Goal: Information Seeking & Learning: Learn about a topic

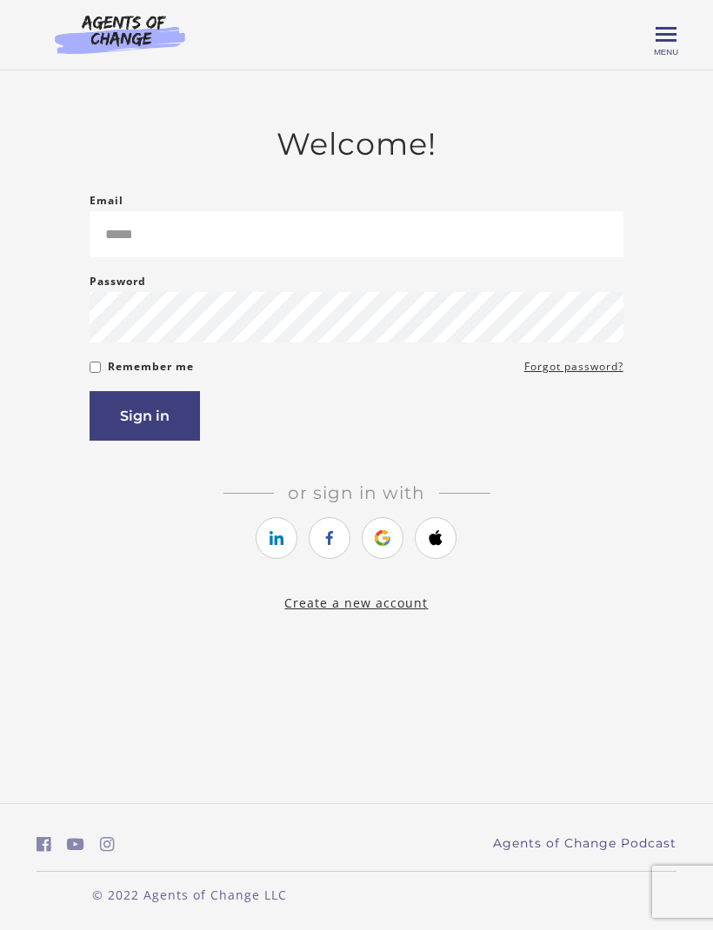
click at [390, 549] on icon "https://courses.thinkific.com/users/auth/google?ss%5Breferral%5D=&ss%5Buser_ret…" at bounding box center [383, 538] width 22 height 21
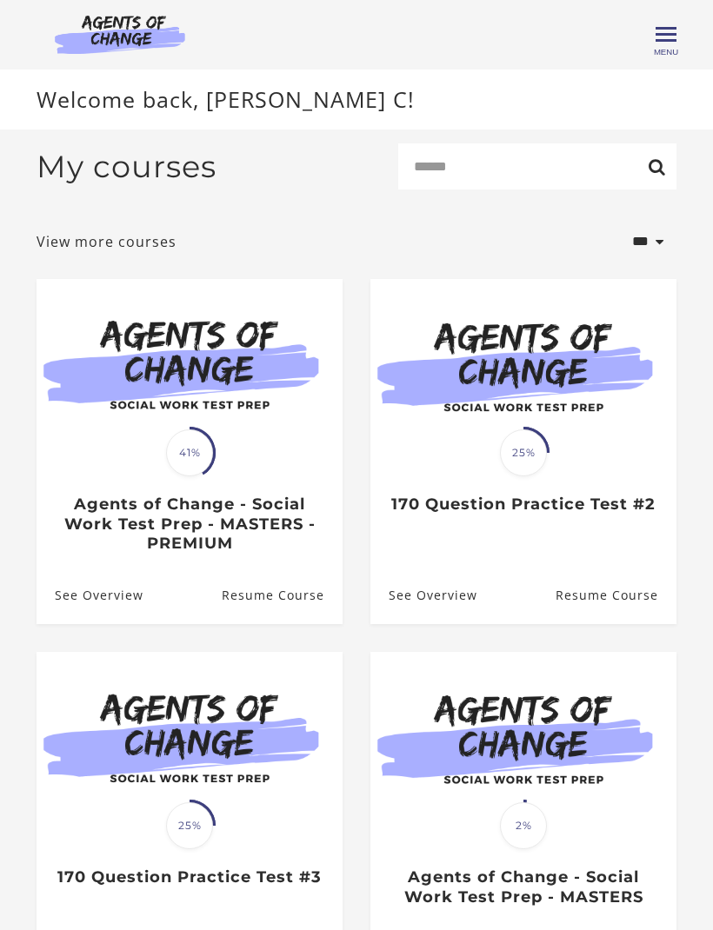
click at [248, 605] on link "Resume Course" at bounding box center [282, 596] width 121 height 57
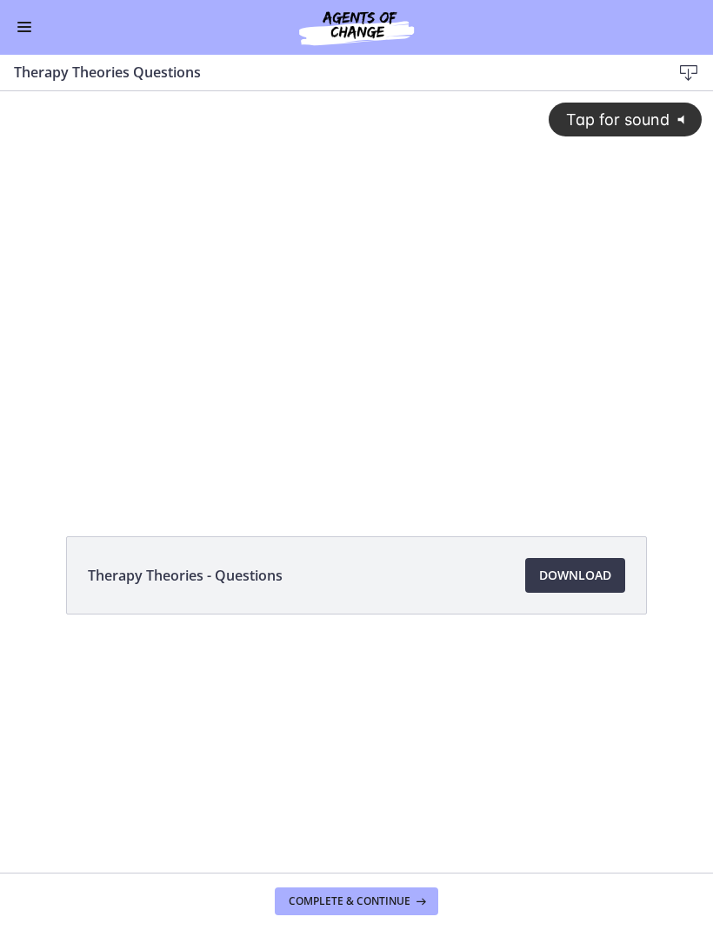
click at [277, 329] on div "Tap for sound @keyframes VOLUME_SMALL_WAVE_FLASH { 0% { opacity: 0; } 33% { opa…" at bounding box center [356, 279] width 713 height 376
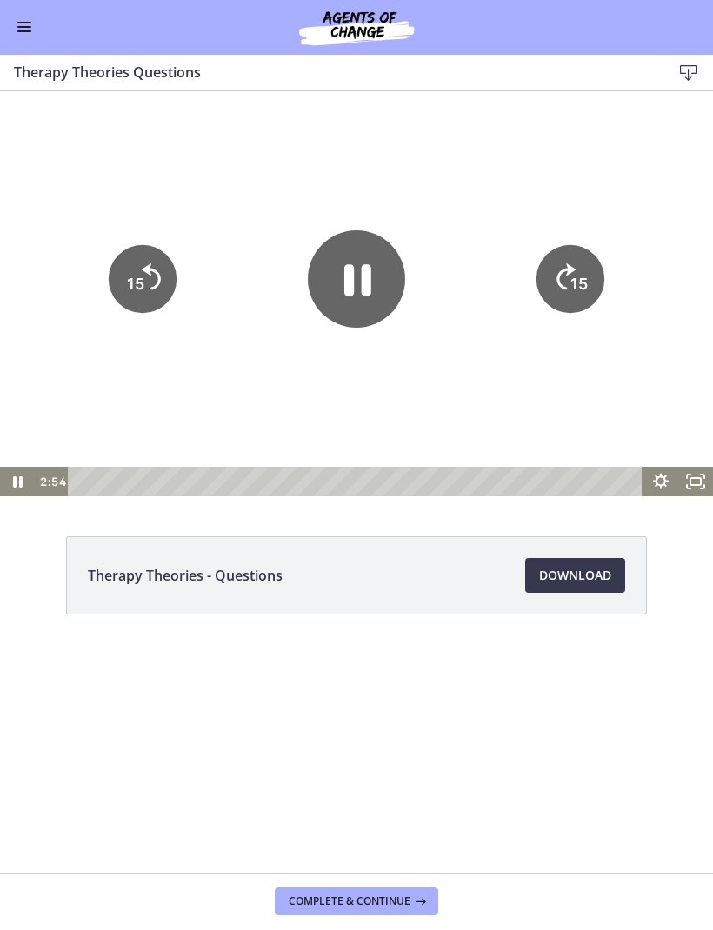
click at [337, 293] on icon "Pause" at bounding box center [356, 278] width 97 height 97
click at [23, 31] on span "Enable menu" at bounding box center [24, 32] width 14 height 2
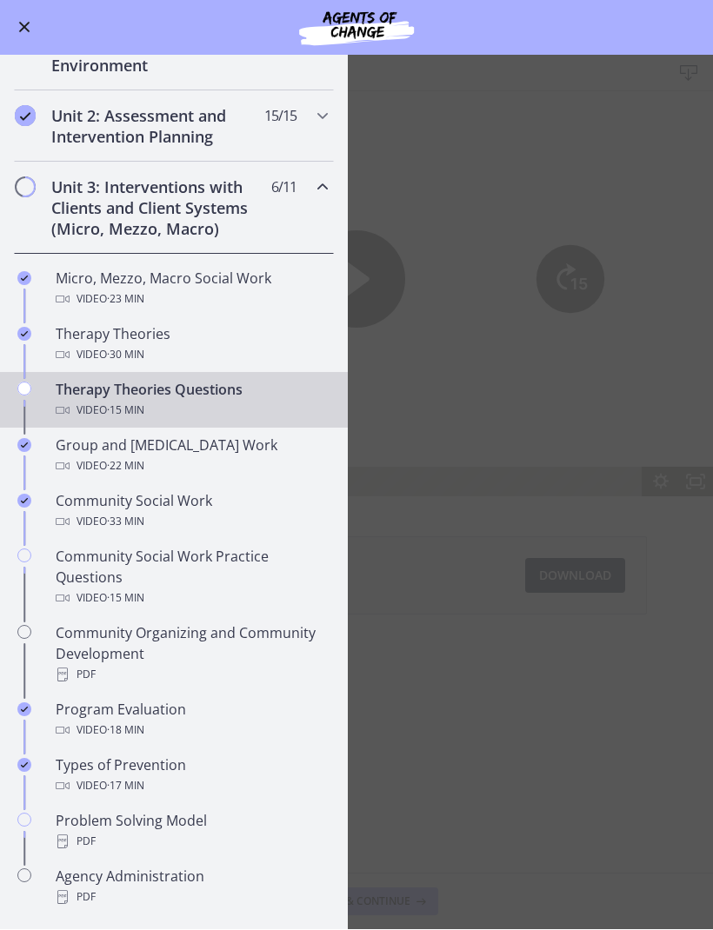
scroll to position [457, 0]
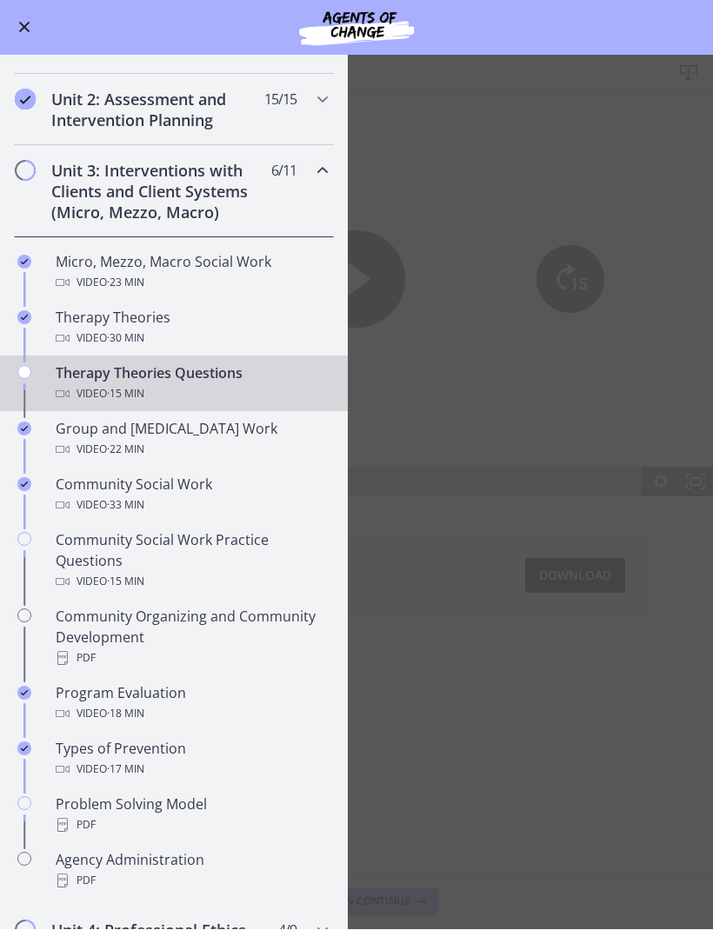
click at [81, 496] on div "Video · 33 min" at bounding box center [191, 506] width 271 height 21
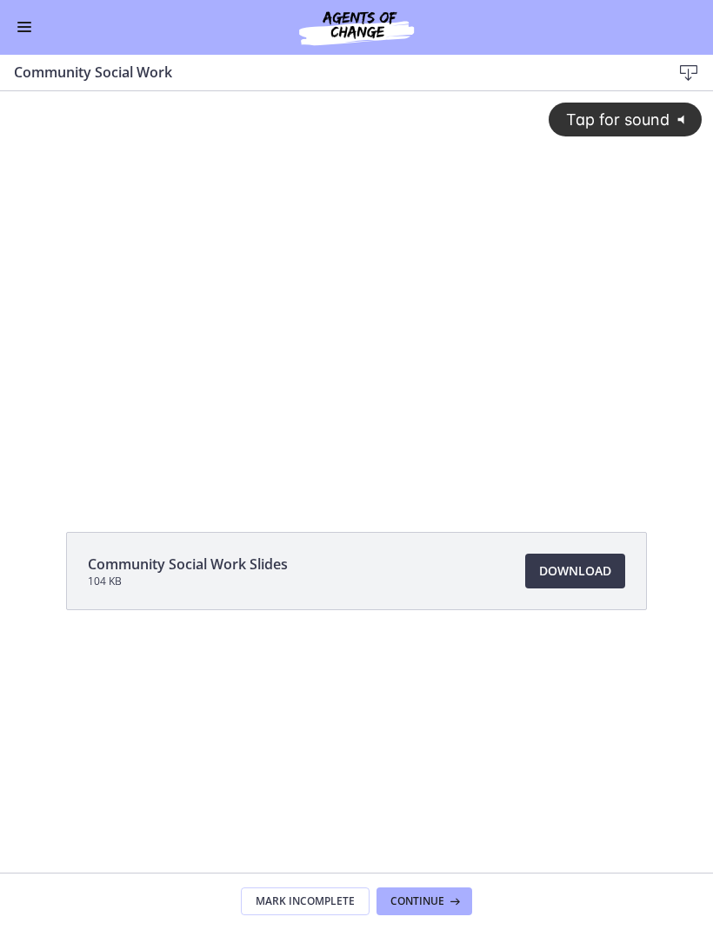
click at [237, 258] on div "Tap for sound @keyframes VOLUME_SMALL_WAVE_FLASH { 0% { opacity: 0; } 33% { opa…" at bounding box center [356, 276] width 713 height 371
click at [617, 443] on div at bounding box center [356, 291] width 713 height 401
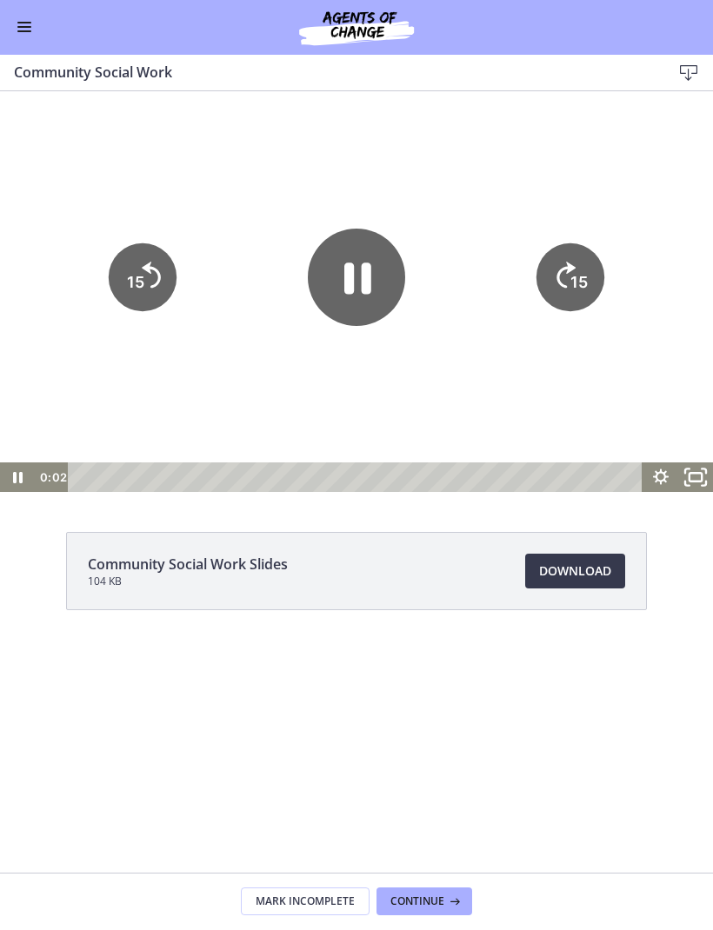
click at [690, 477] on rect "Fullscreen" at bounding box center [696, 477] width 12 height 9
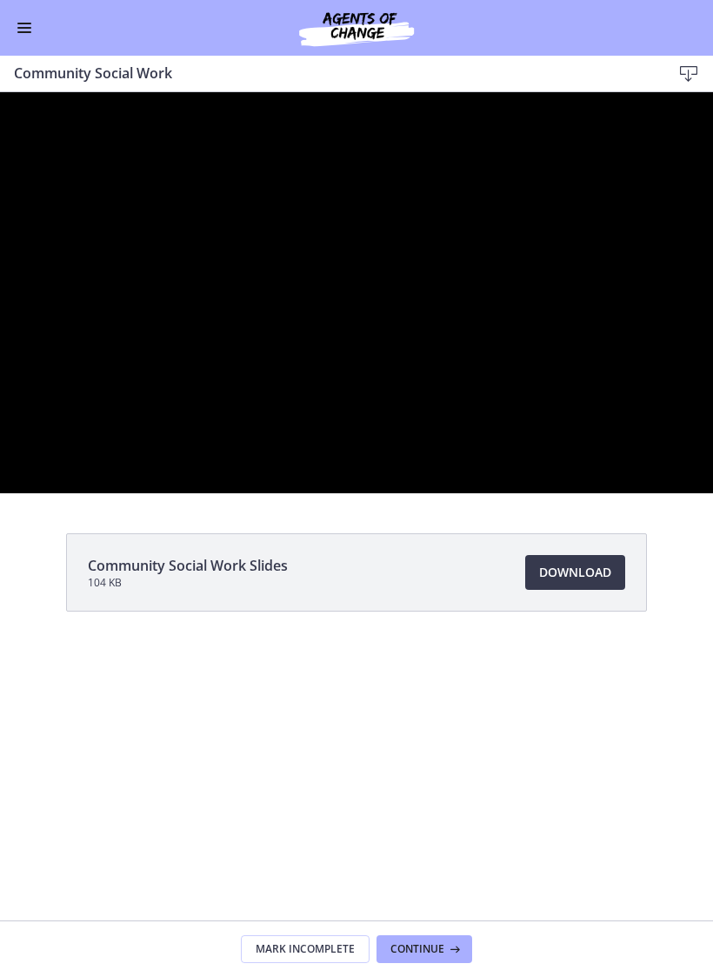
click at [308, 493] on div at bounding box center [356, 292] width 713 height 401
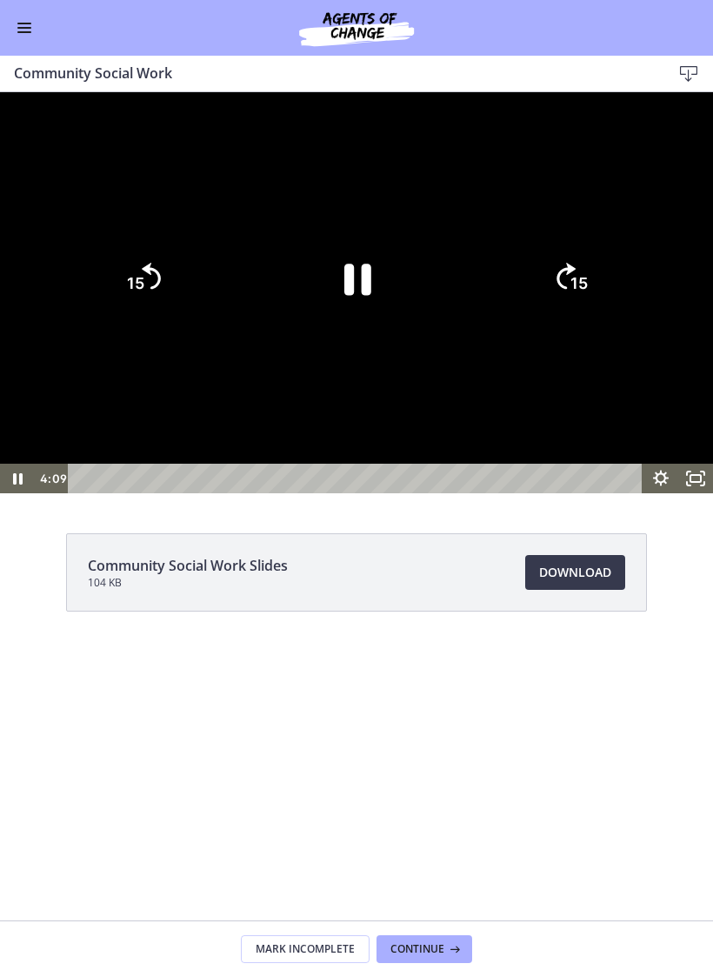
click at [342, 327] on icon "Pause" at bounding box center [356, 278] width 97 height 97
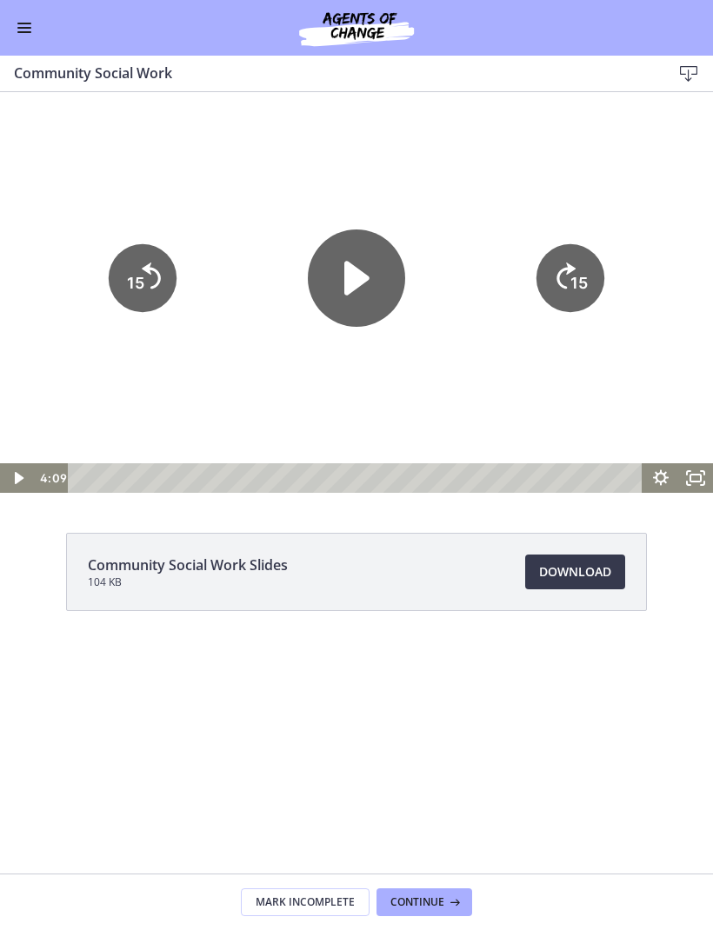
click at [30, 35] on button "Enable menu" at bounding box center [24, 27] width 21 height 21
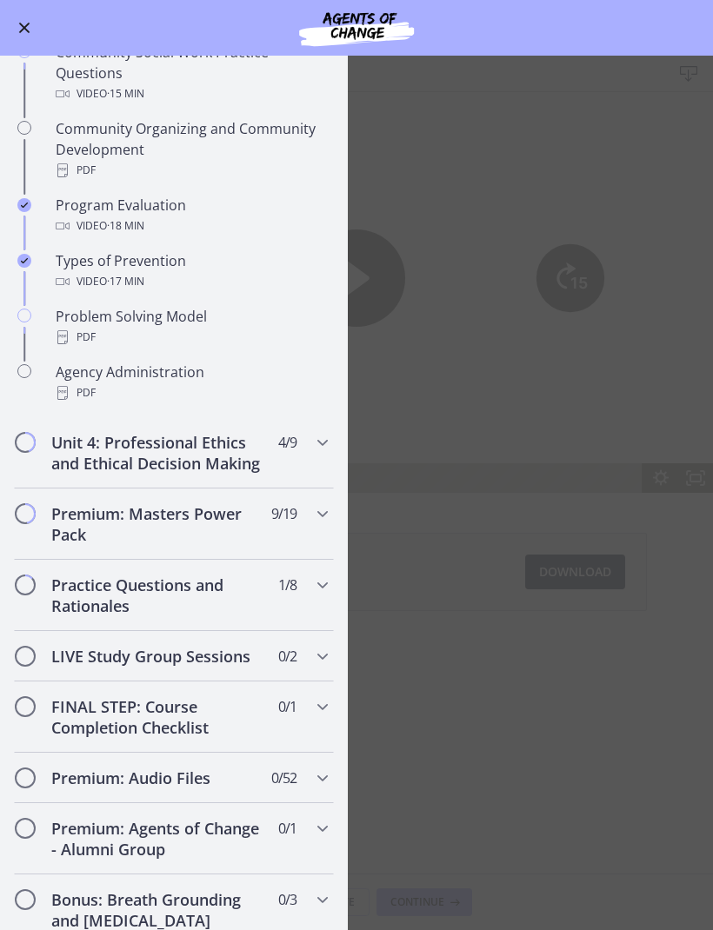
scroll to position [976, 0]
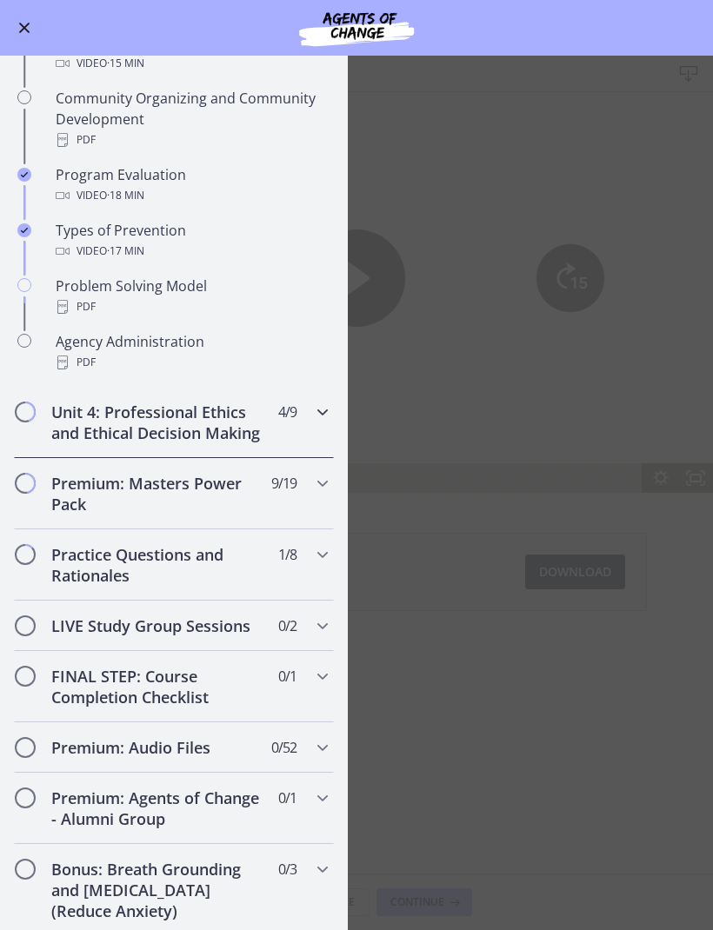
click at [95, 410] on h2 "Unit 4: Professional Ethics and Ethical Decision Making" at bounding box center [157, 423] width 212 height 42
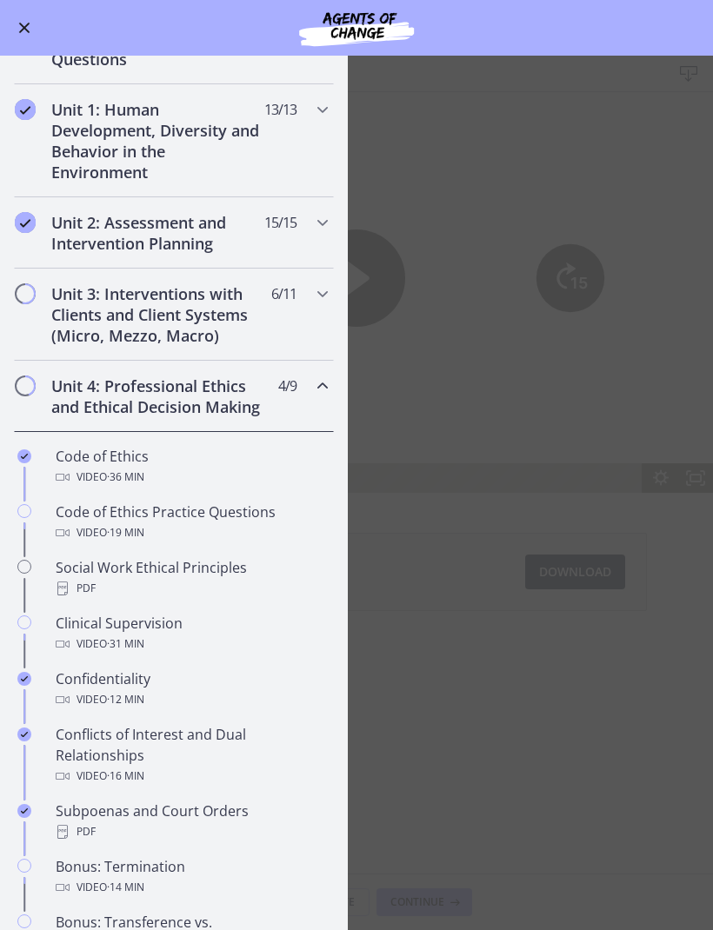
scroll to position [333, 0]
click at [102, 467] on div "Code of Ethics Video · 36 min" at bounding box center [191, 468] width 271 height 42
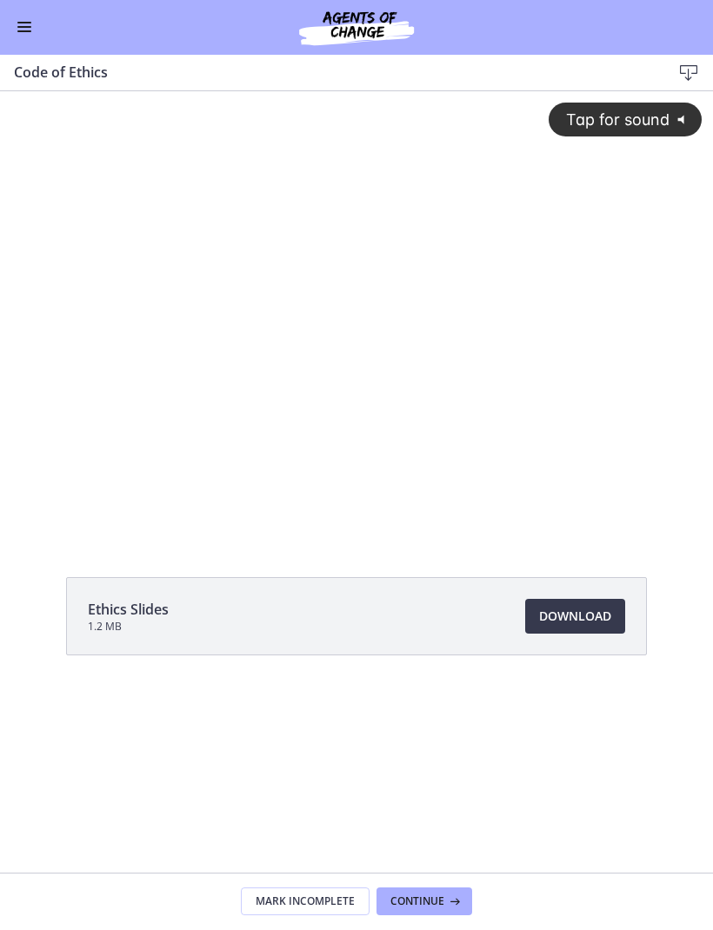
click at [242, 347] on div "Tap for sound @keyframes VOLUME_SMALL_WAVE_FLASH { 0% { opacity: 0; } 33% { opa…" at bounding box center [356, 299] width 713 height 417
click at [422, 346] on div at bounding box center [356, 314] width 713 height 446
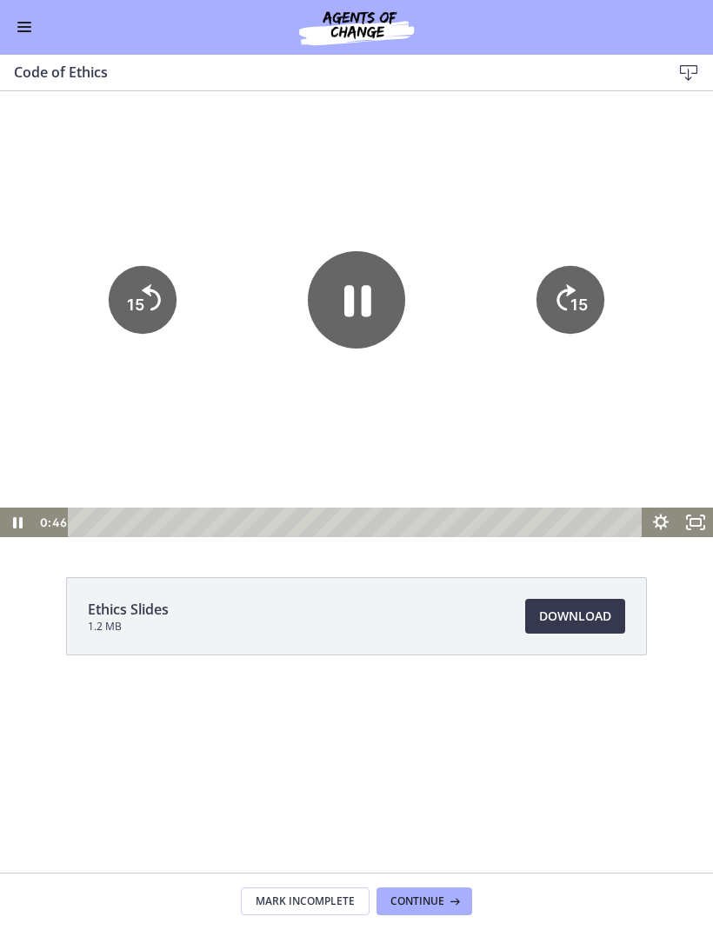
click at [702, 533] on icon "Fullscreen" at bounding box center [695, 523] width 35 height 30
